Goal: Navigation & Orientation: Go to known website

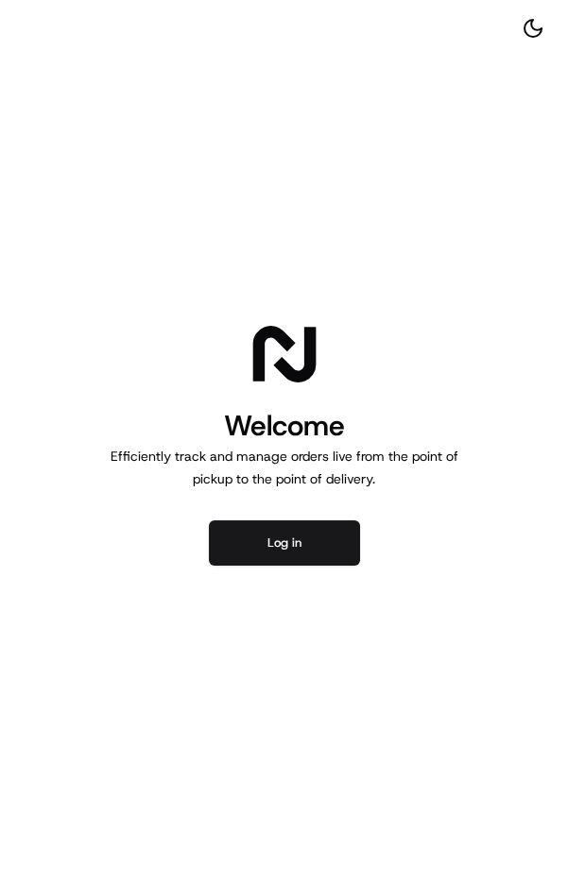
click at [339, 561] on button "Log in" at bounding box center [284, 542] width 151 height 45
